Goal: Task Accomplishment & Management: Manage account settings

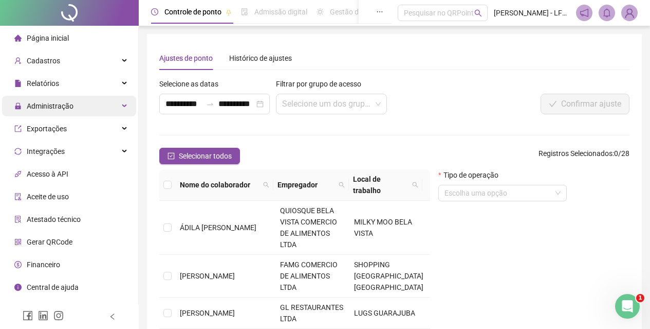
click at [58, 112] on span "Administração" at bounding box center [43, 106] width 59 height 21
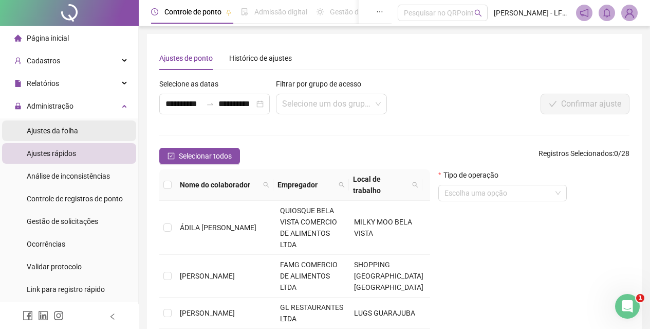
click at [63, 130] on span "Ajustes da folha" at bounding box center [52, 130] width 51 height 8
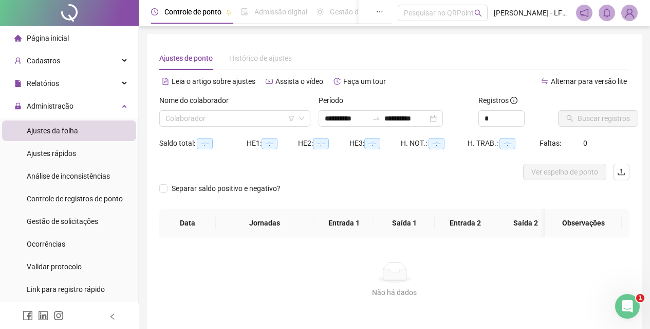
type input "**********"
click at [188, 116] on input "search" at bounding box center [231, 118] width 130 height 15
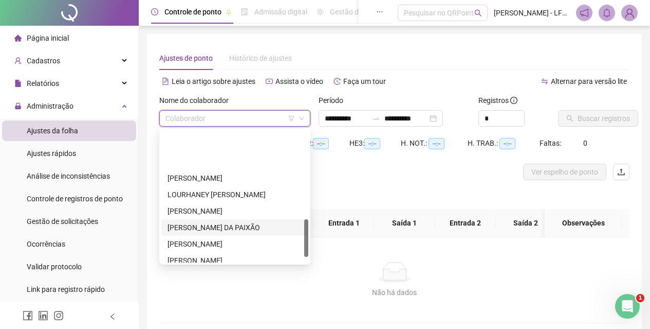
scroll to position [309, 0]
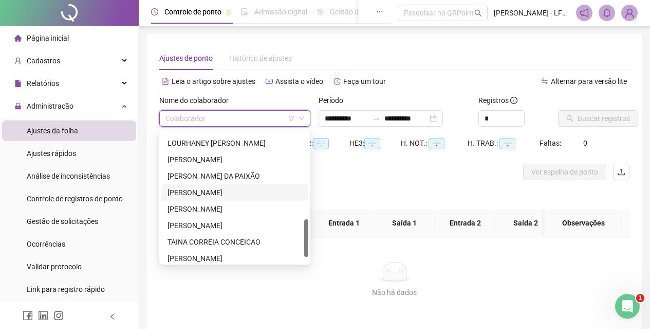
click at [190, 188] on div "[PERSON_NAME]" at bounding box center [235, 192] width 135 height 11
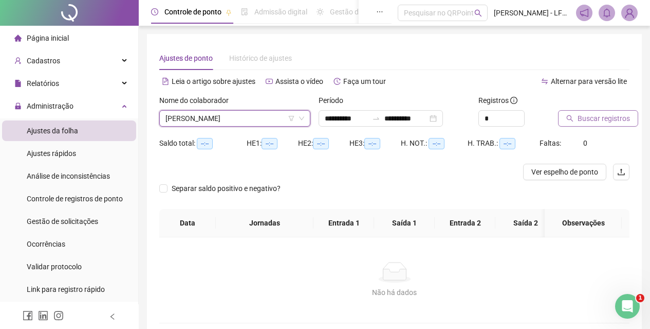
click at [587, 122] on span "Buscar registros" at bounding box center [604, 118] width 52 height 11
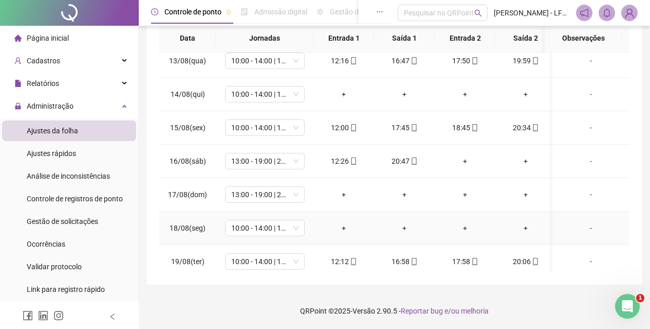
scroll to position [457, 0]
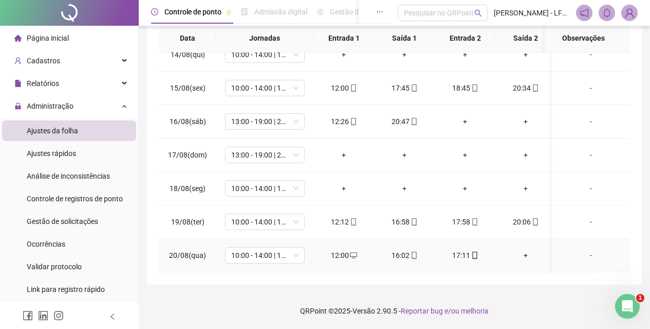
click at [523, 249] on div "+" at bounding box center [526, 254] width 44 height 11
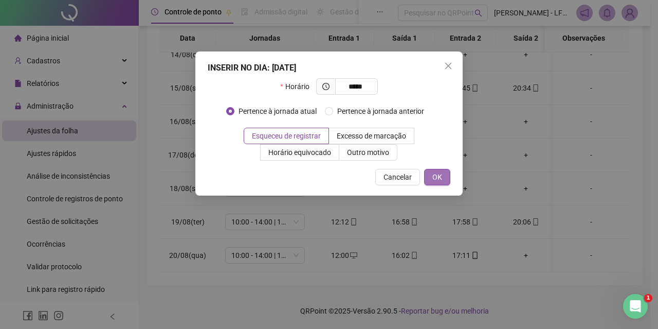
type input "*****"
click at [450, 174] on button "OK" at bounding box center [437, 177] width 26 height 16
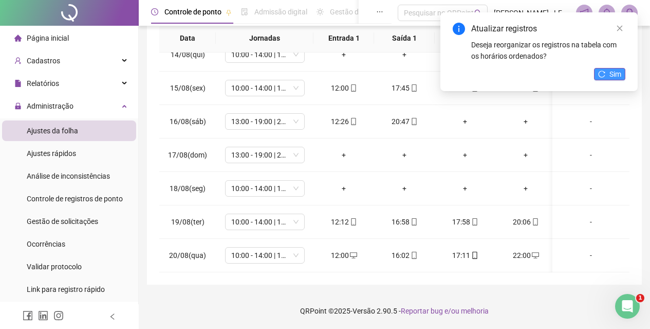
click at [606, 74] on button "Sim" at bounding box center [609, 74] width 31 height 12
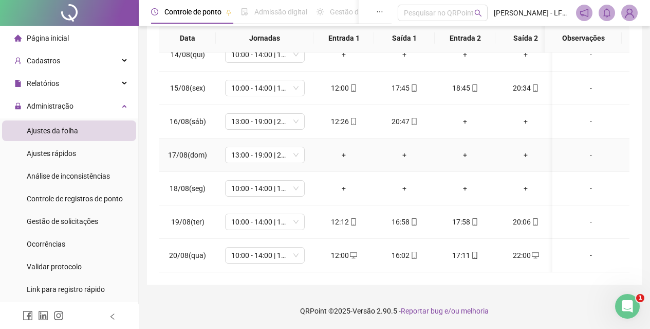
click at [584, 149] on div "-" at bounding box center [591, 154] width 61 height 11
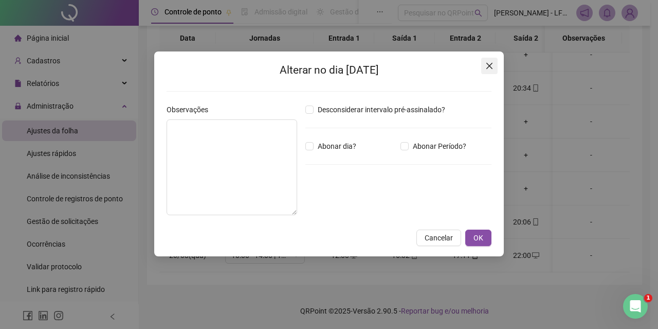
click at [491, 68] on icon "close" at bounding box center [489, 66] width 8 height 8
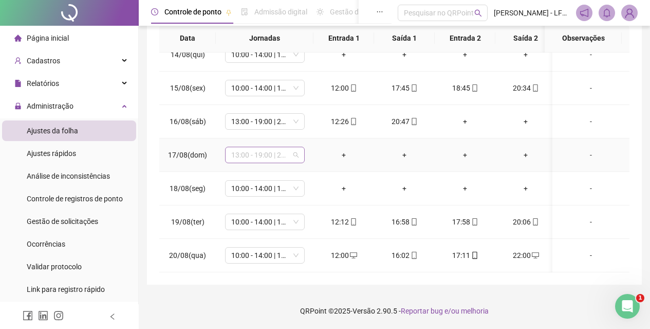
click at [246, 152] on span "13:00 - 19:00 | 20:00 - 22:15" at bounding box center [264, 154] width 67 height 15
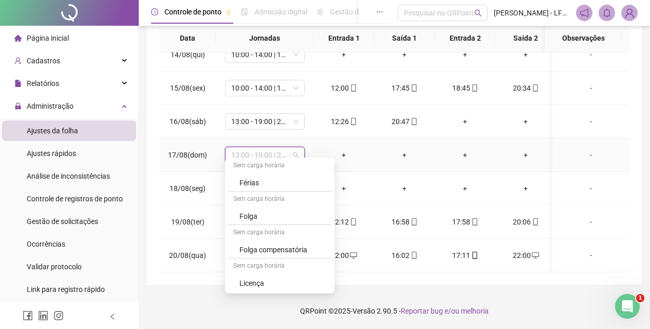
scroll to position [1005, 0]
click at [268, 214] on div "Folga" at bounding box center [283, 215] width 87 height 11
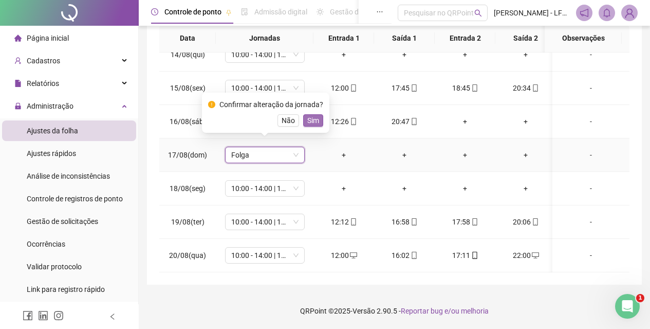
click at [310, 119] on span "Sim" at bounding box center [313, 120] width 12 height 11
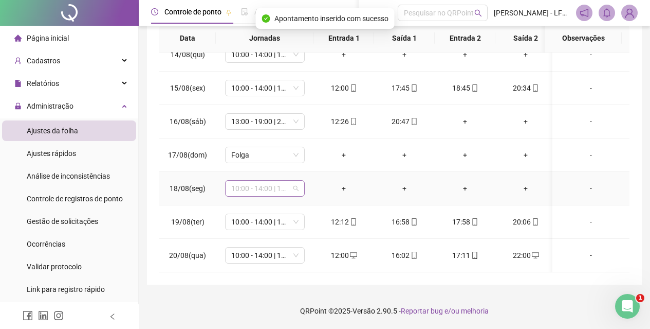
click at [295, 183] on span "10:00 - 14:00 | 14:15 - 16:15" at bounding box center [264, 187] width 67 height 15
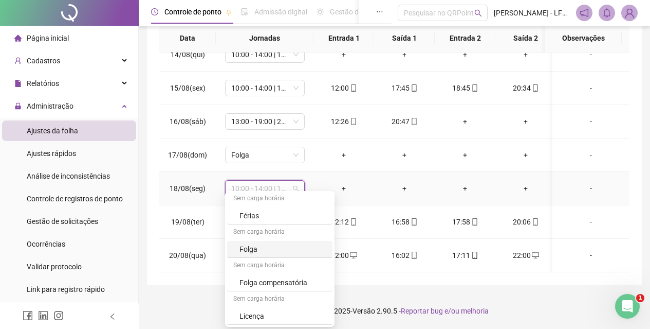
click at [266, 252] on div "Folga" at bounding box center [283, 248] width 87 height 11
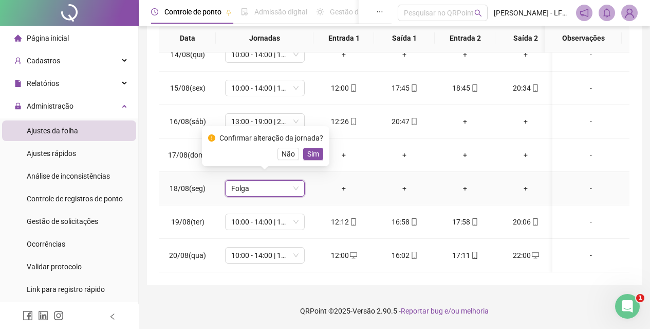
click at [307, 154] on span "Sim" at bounding box center [313, 153] width 12 height 11
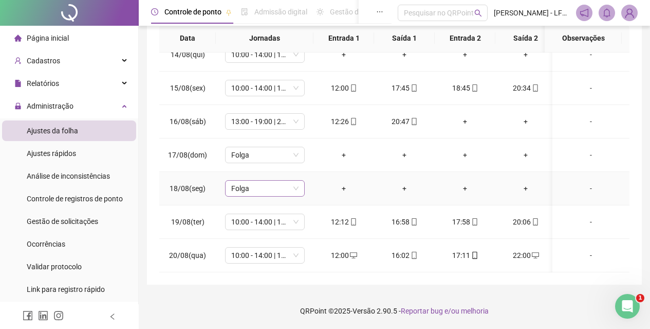
click at [297, 182] on span "Folga" at bounding box center [264, 187] width 67 height 15
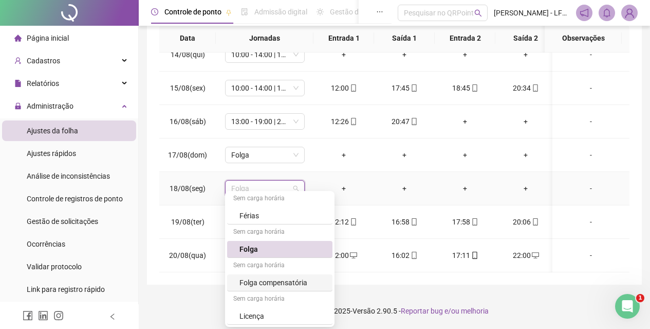
click at [296, 285] on div "Folga compensatória" at bounding box center [283, 282] width 87 height 11
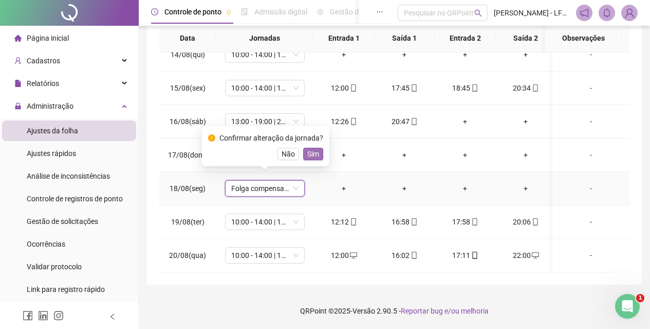
click at [309, 153] on span "Sim" at bounding box center [313, 153] width 12 height 11
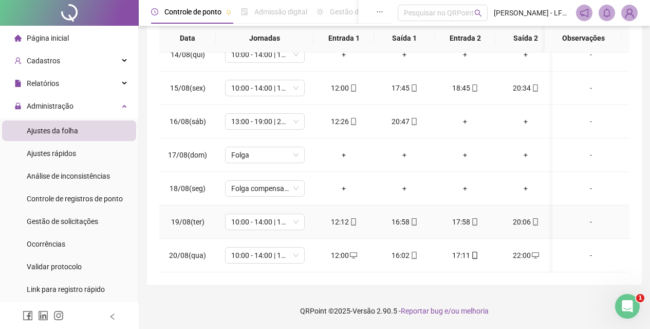
scroll to position [354, 0]
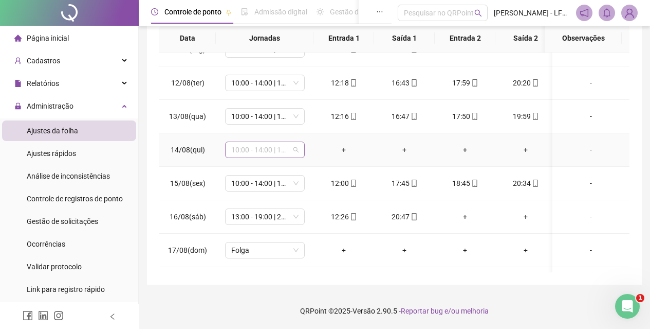
click at [297, 152] on span "10:00 - 14:00 | 14:15 - 16:15" at bounding box center [264, 149] width 67 height 15
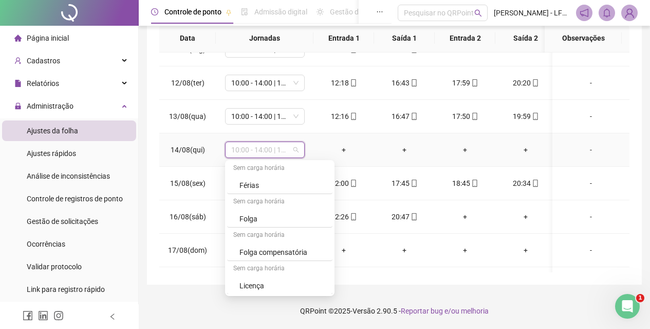
scroll to position [1005, 0]
click at [263, 215] on div "Folga" at bounding box center [283, 217] width 87 height 11
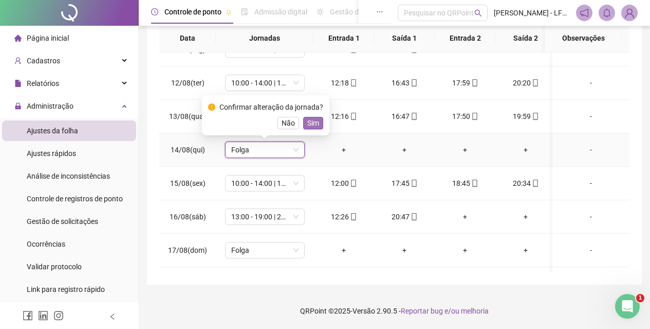
click at [315, 119] on span "Sim" at bounding box center [313, 122] width 12 height 11
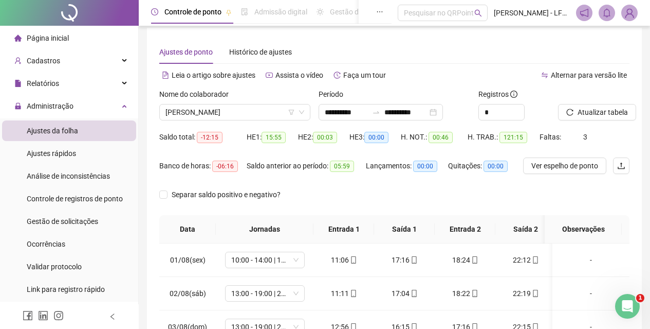
scroll to position [0, 0]
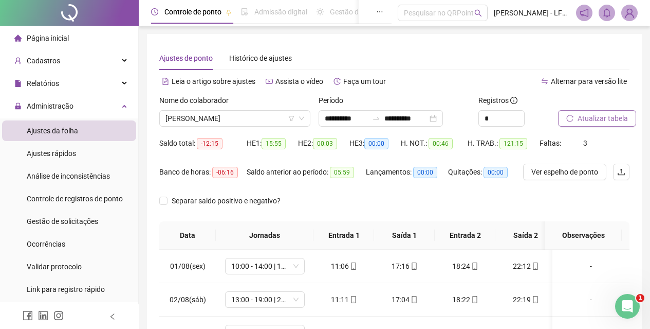
click at [591, 122] on span "Atualizar tabela" at bounding box center [603, 118] width 50 height 11
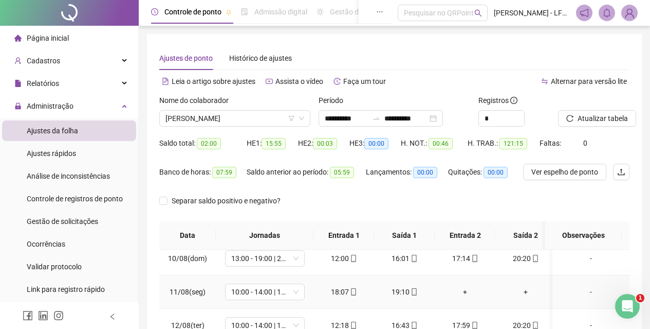
click at [522, 292] on div "+" at bounding box center [526, 291] width 44 height 11
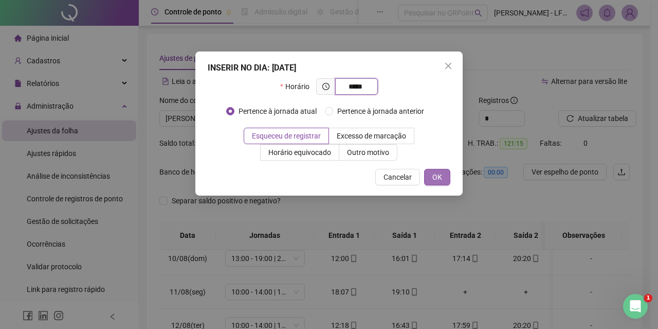
type input "*****"
click at [444, 173] on button "OK" at bounding box center [437, 177] width 26 height 16
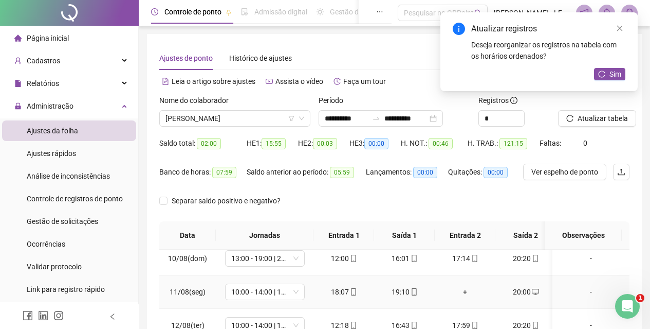
click at [463, 293] on div "+" at bounding box center [465, 291] width 44 height 11
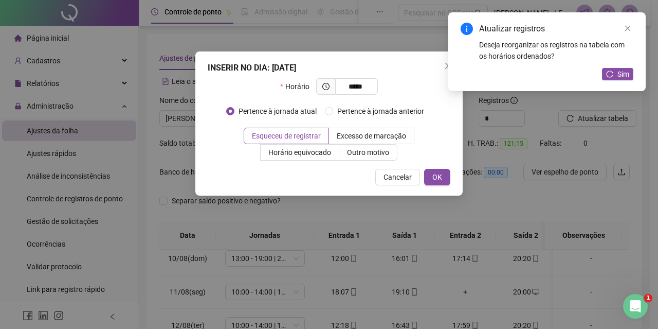
type input "*****"
click at [432, 174] on span "OK" at bounding box center [437, 176] width 10 height 11
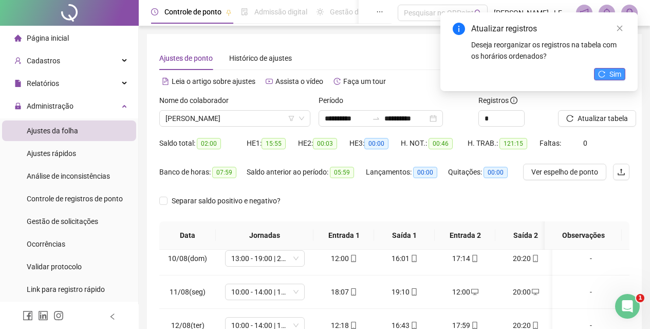
click at [610, 74] on span "Sim" at bounding box center [616, 73] width 12 height 11
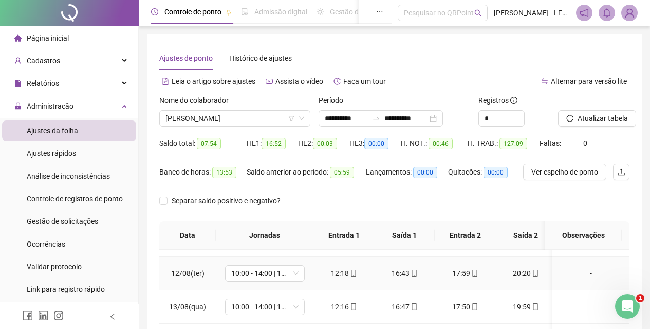
scroll to position [411, 0]
